Goal: Contribute content: Contribute content

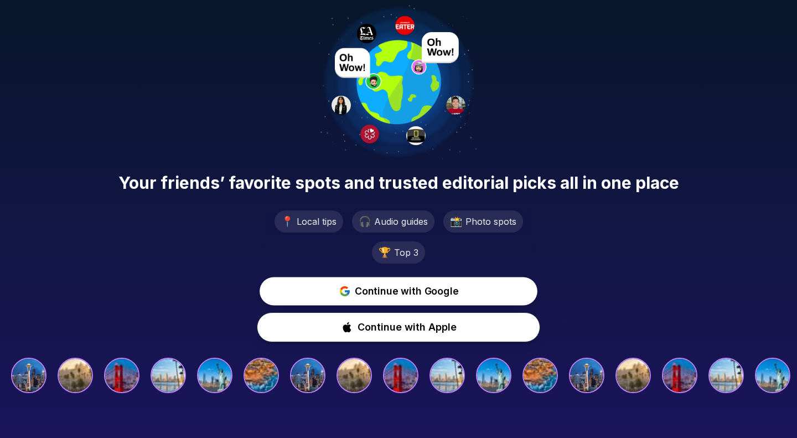
click at [429, 294] on span "Continue with Google" at bounding box center [406, 290] width 103 height 15
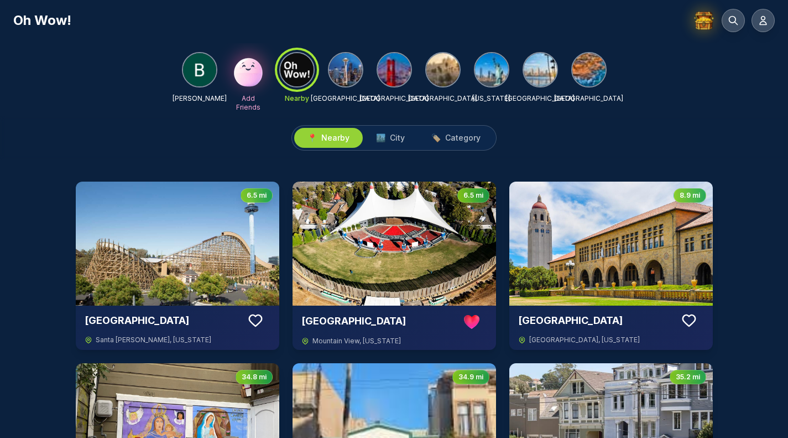
click at [248, 75] on img at bounding box center [248, 69] width 35 height 35
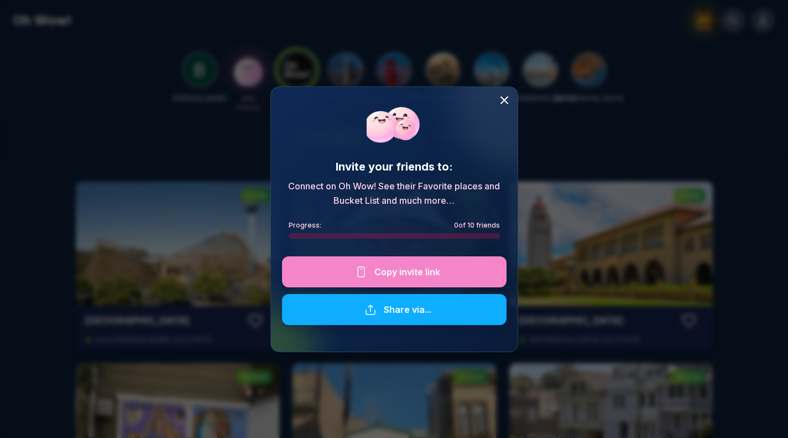
click at [502, 98] on icon at bounding box center [504, 100] width 7 height 7
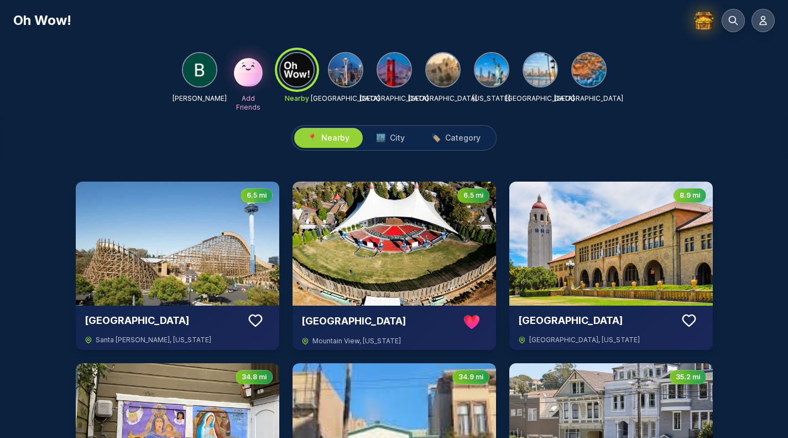
click at [394, 75] on img at bounding box center [394, 69] width 33 height 33
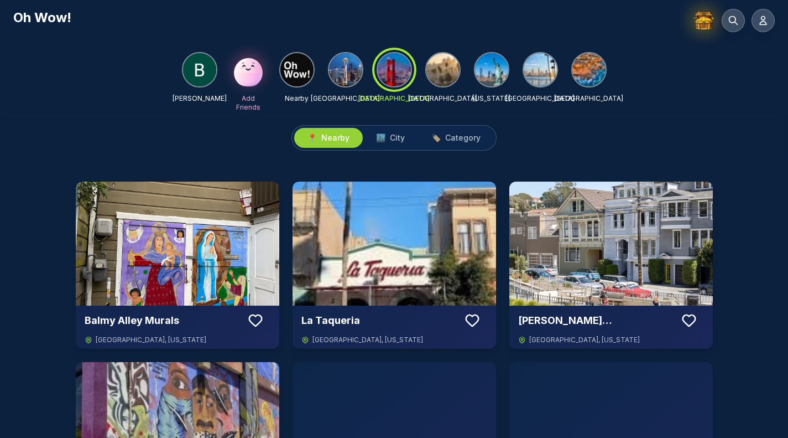
scroll to position [6, 0]
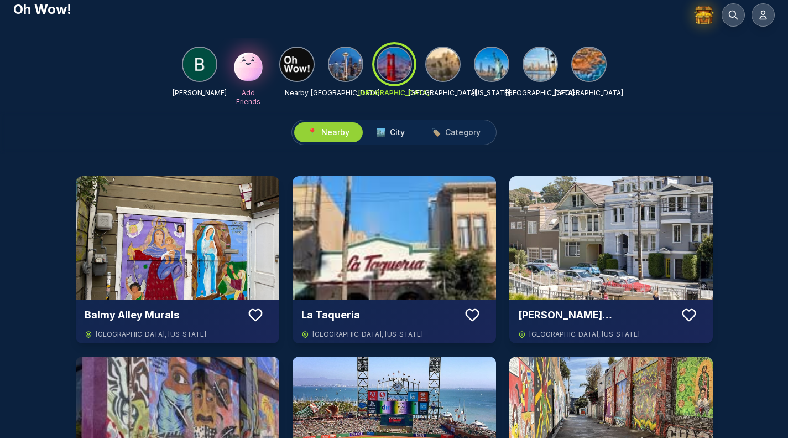
click at [399, 130] on span "City" at bounding box center [397, 132] width 15 height 11
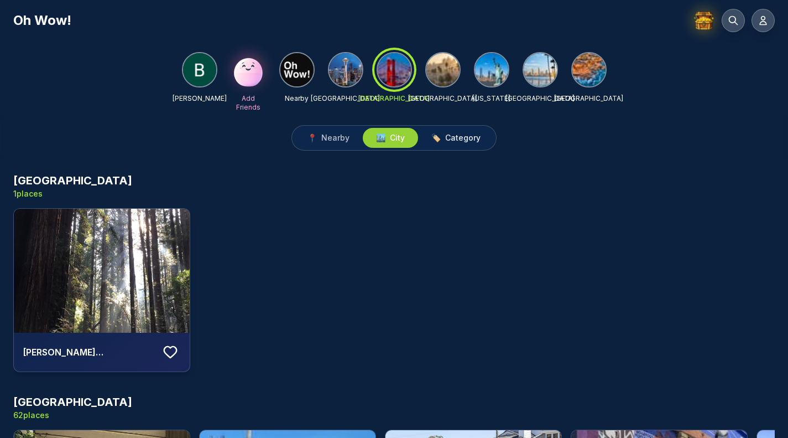
click at [455, 136] on span "Category" at bounding box center [462, 137] width 35 height 11
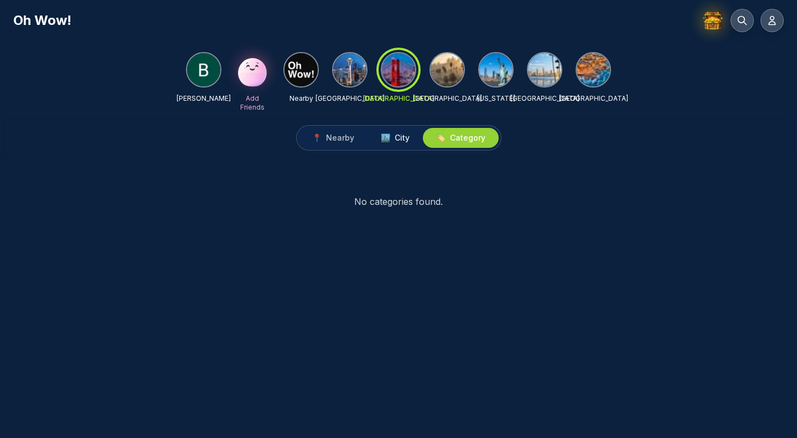
click at [382, 138] on span "🏙️" at bounding box center [385, 137] width 9 height 11
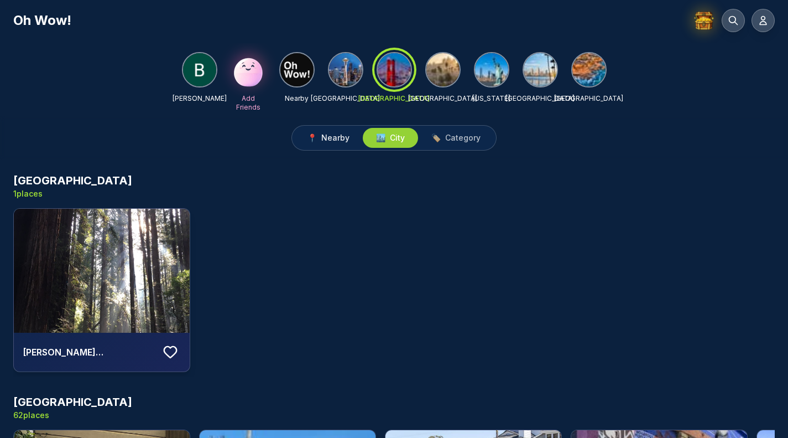
click at [330, 141] on span "Nearby" at bounding box center [335, 137] width 28 height 11
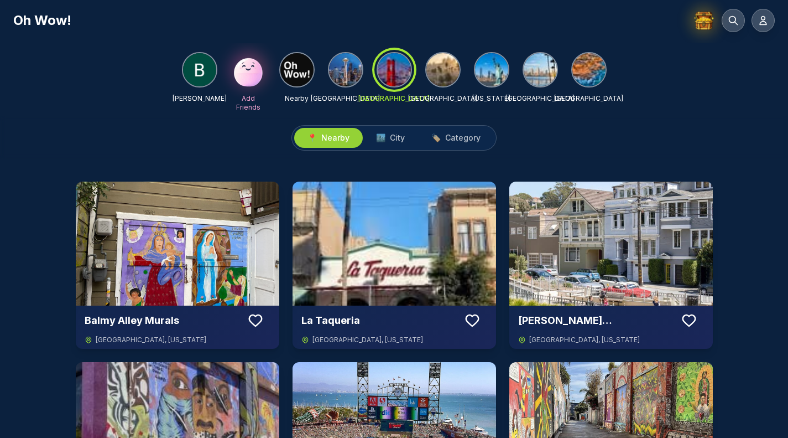
click at [204, 71] on img at bounding box center [199, 69] width 33 height 33
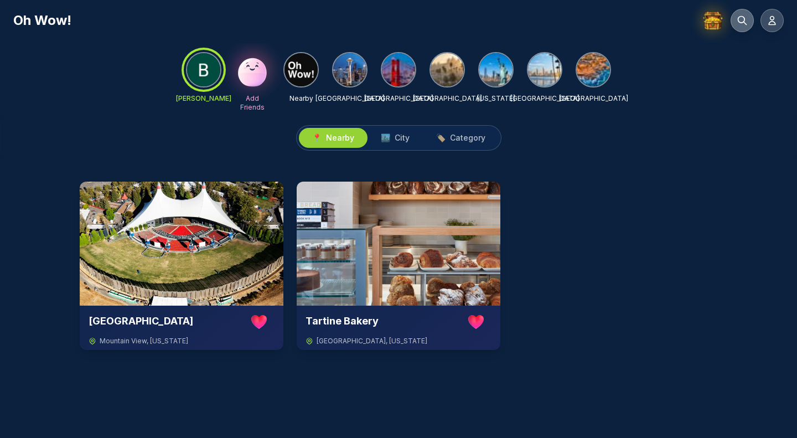
click at [745, 19] on icon at bounding box center [741, 20] width 11 height 11
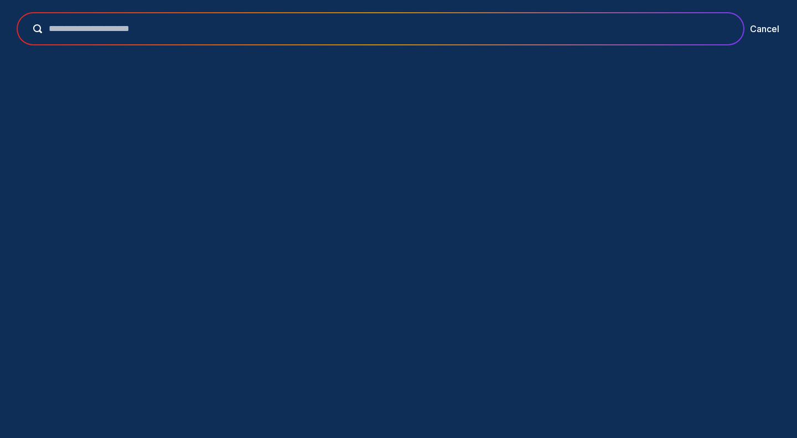
click at [642, 27] on input "text" at bounding box center [388, 28] width 692 height 13
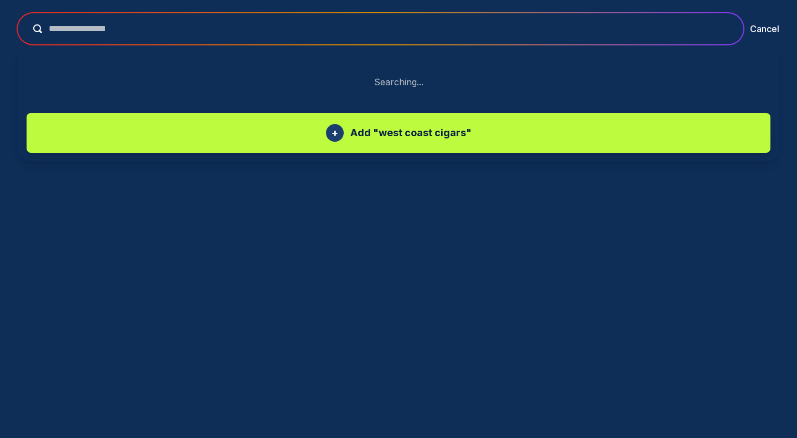
type input "**********"
click at [27, 24] on button "submit" at bounding box center [34, 28] width 15 height 9
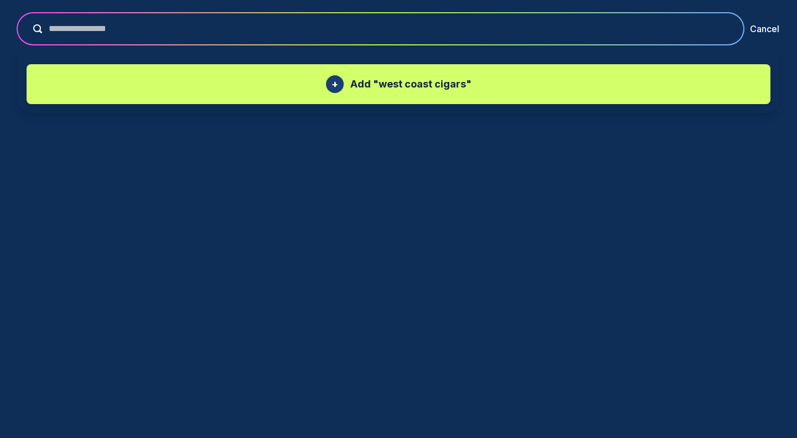
click at [341, 85] on div "+" at bounding box center [335, 84] width 18 height 18
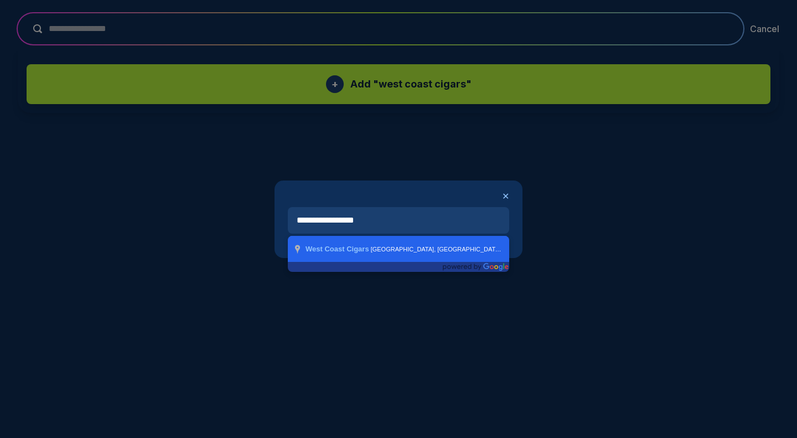
type input "**********"
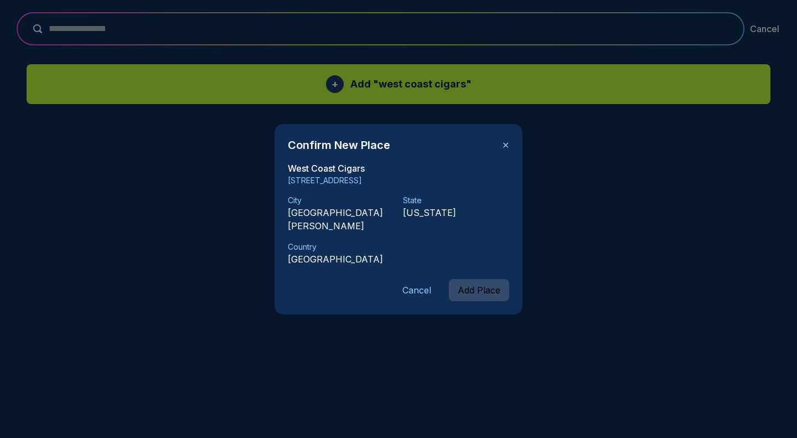
click at [479, 281] on button "Add Place" at bounding box center [479, 290] width 60 height 22
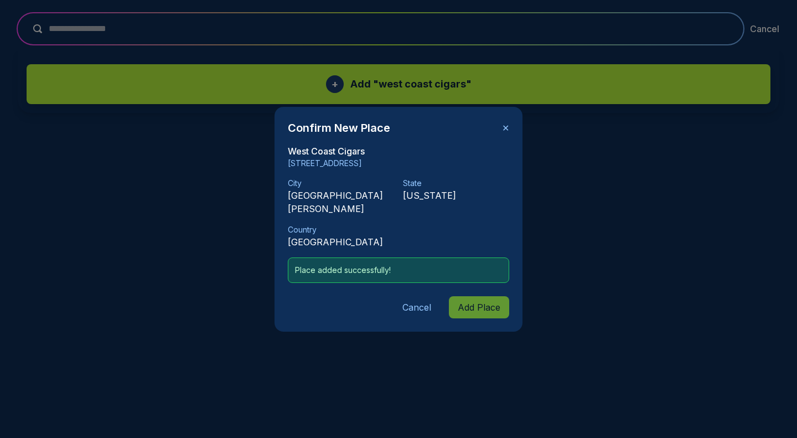
click at [448, 264] on p "Place added successfully!" at bounding box center [398, 269] width 207 height 11
click at [419, 302] on button "Cancel" at bounding box center [416, 307] width 46 height 22
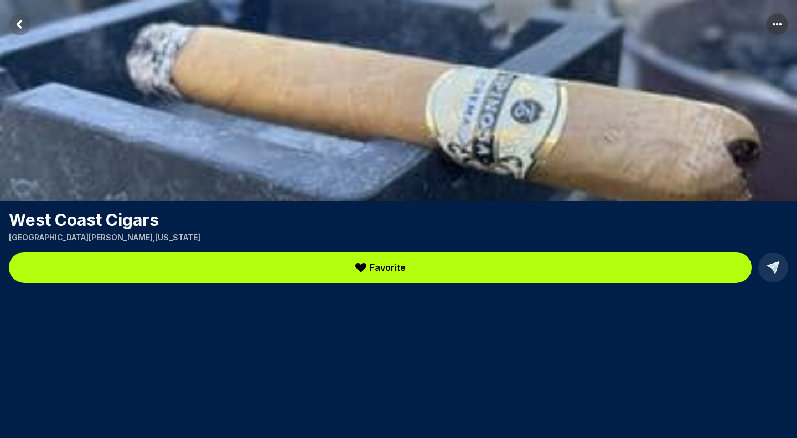
click at [373, 266] on span "Favorite" at bounding box center [388, 267] width 36 height 13
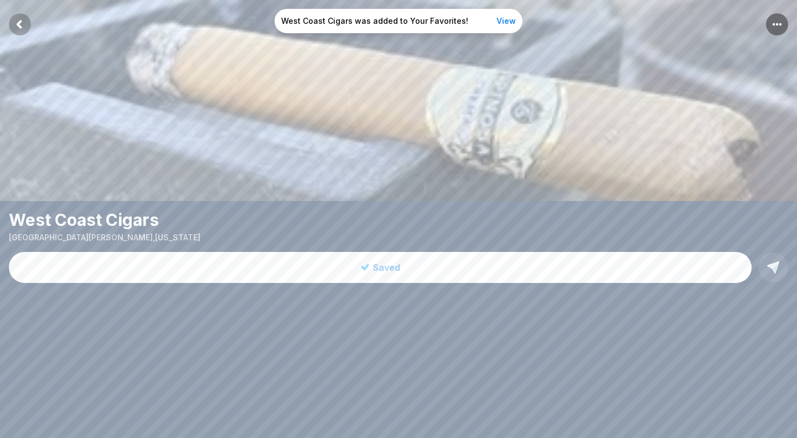
click at [373, 266] on span "Saved" at bounding box center [386, 267] width 27 height 13
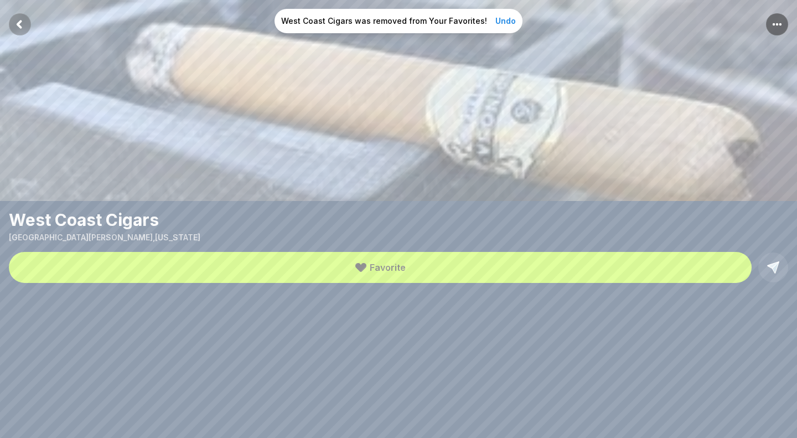
click at [373, 266] on span "Favorite" at bounding box center [388, 267] width 36 height 13
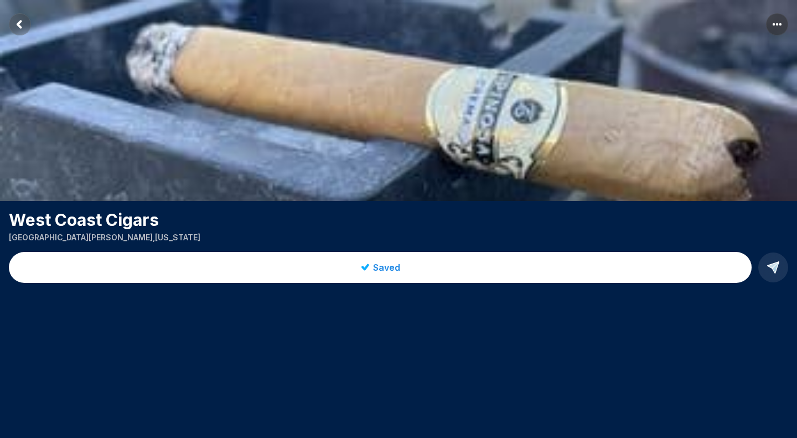
click at [17, 20] on rect "Return to previous page" at bounding box center [20, 24] width 22 height 22
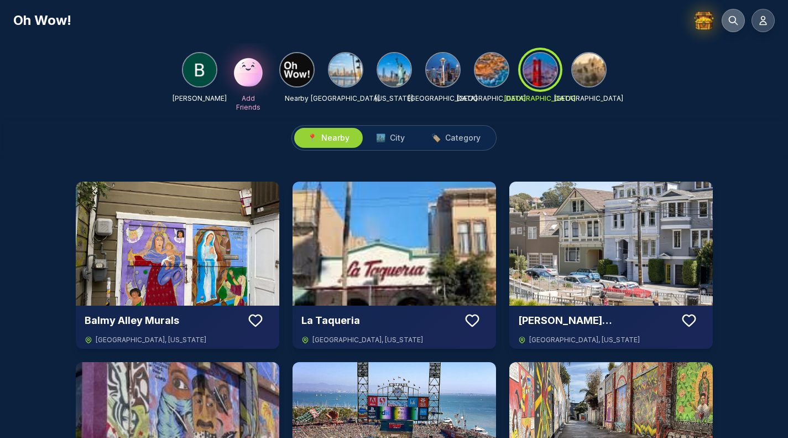
click at [731, 18] on icon at bounding box center [733, 20] width 11 height 11
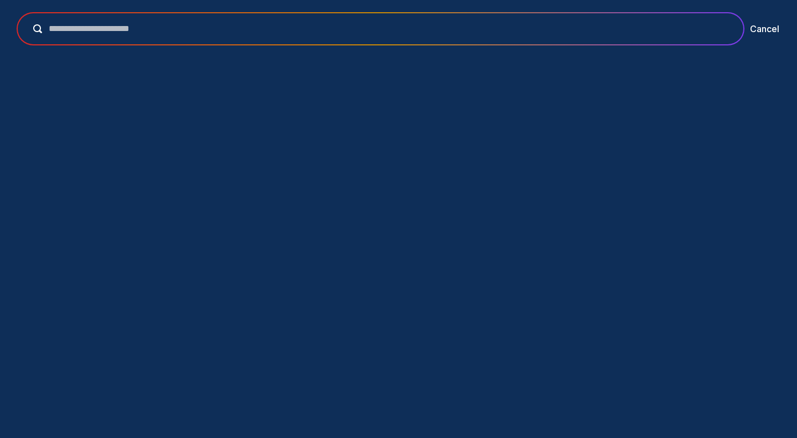
click at [575, 35] on input "text" at bounding box center [388, 28] width 692 height 13
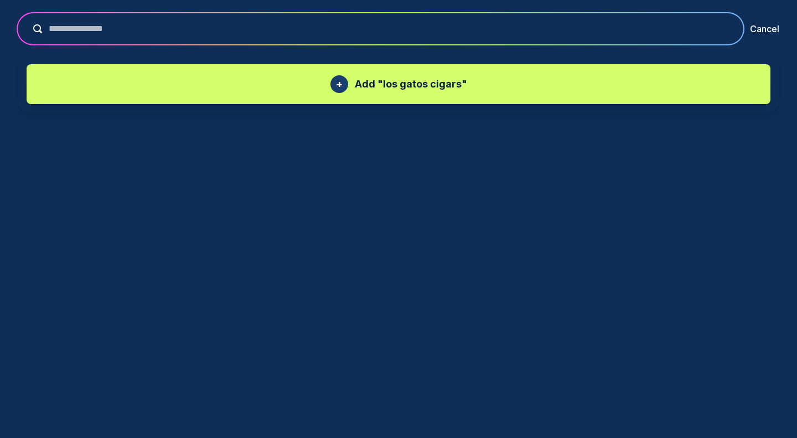
type input "**********"
click at [454, 85] on p "Add " los gatos cigars "" at bounding box center [411, 83] width 112 height 15
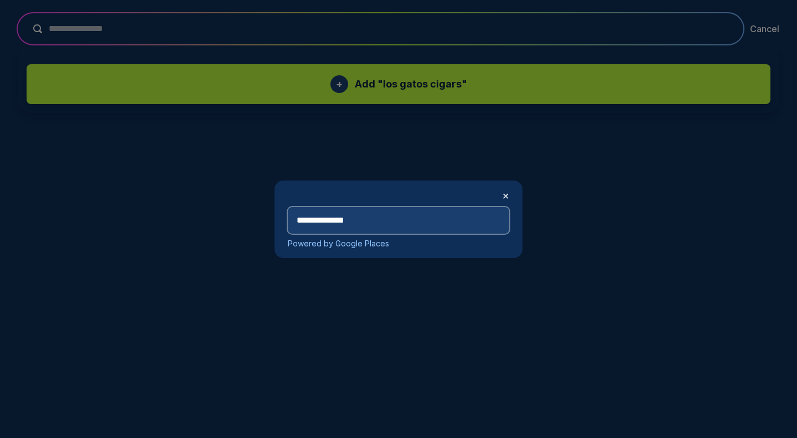
type input "**********"
click at [503, 194] on button "✕" at bounding box center [505, 195] width 7 height 13
